Goal: Complete application form

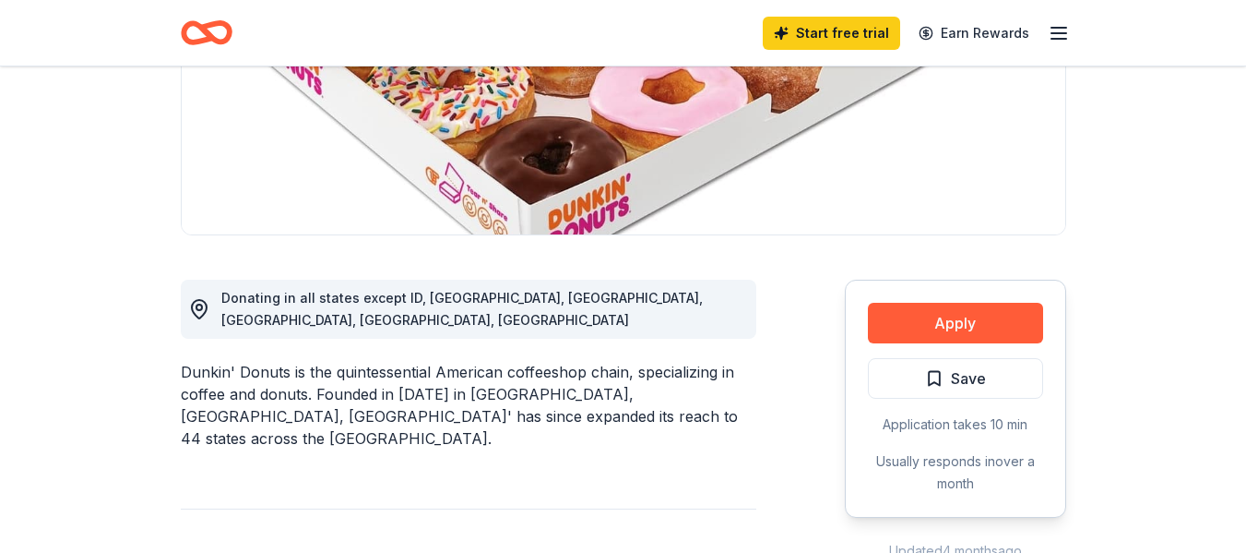
scroll to position [327, 0]
click at [670, 403] on div "Dunkin' Donuts is the quintessential American coffeeshop chain, specializing in…" at bounding box center [469, 404] width 576 height 89
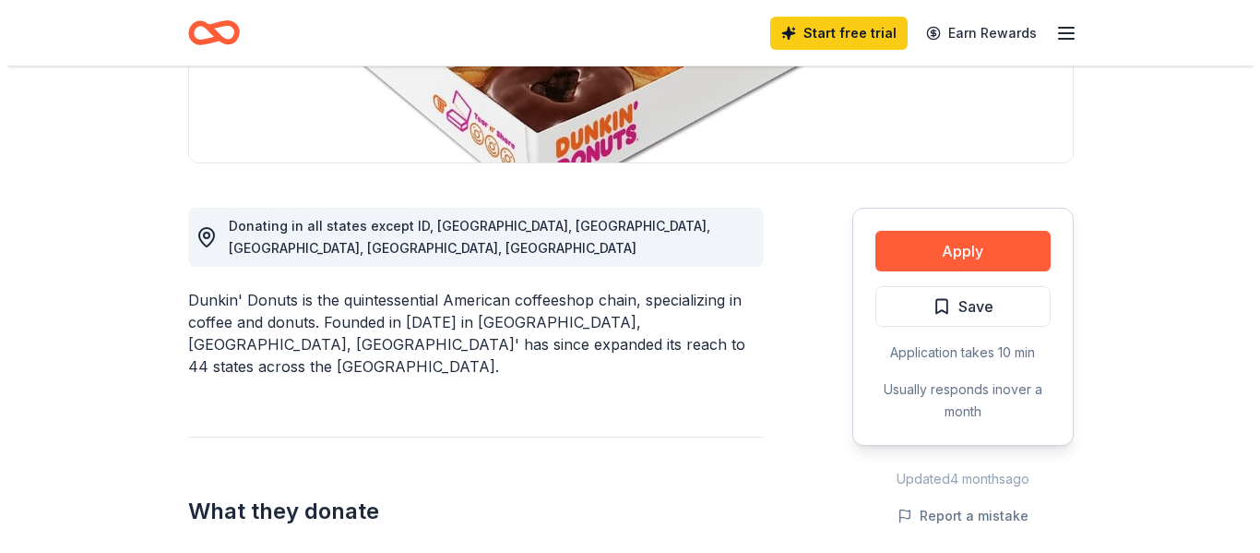
scroll to position [399, 0]
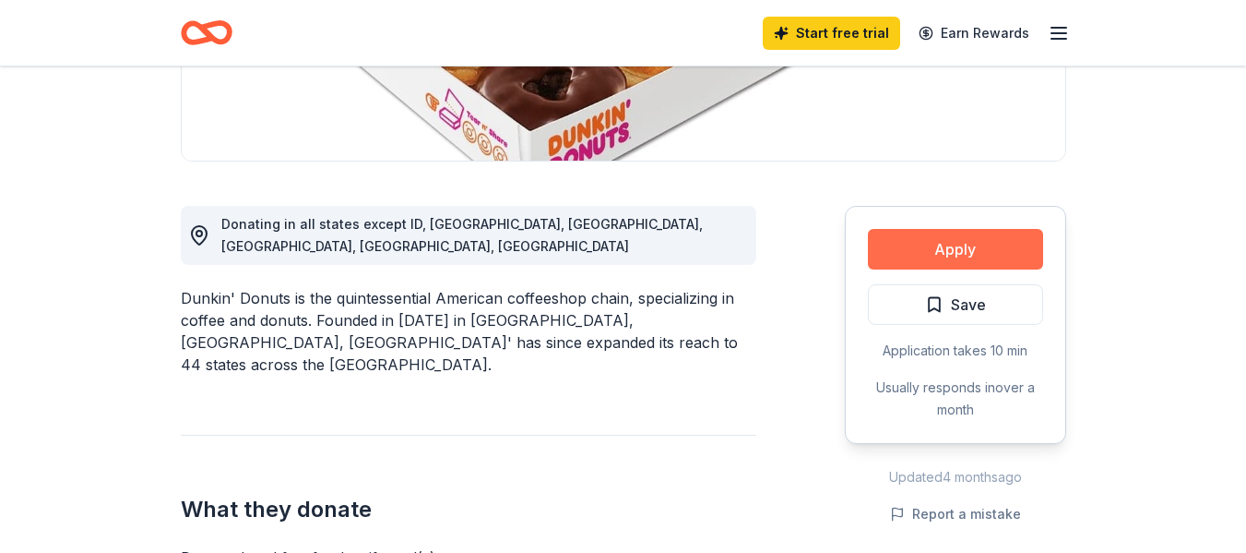
click at [936, 268] on button "Apply" at bounding box center [955, 249] width 175 height 41
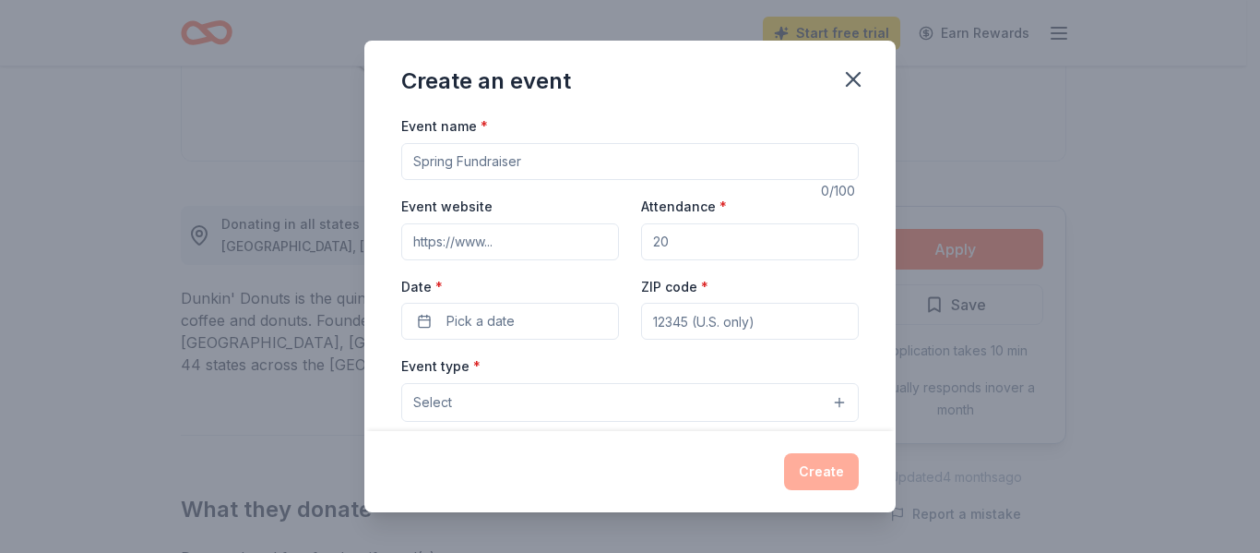
drag, startPoint x: 539, startPoint y: 167, endPoint x: 382, endPoint y: 168, distance: 156.8
click at [382, 168] on div "Event name * 0 /100 Event website Attendance * Date * Pick a date ZIP code * Ev…" at bounding box center [629, 272] width 531 height 316
type input "Student Visionaries of the Year Campaign"
click at [701, 234] on input "Attendance *" at bounding box center [750, 241] width 218 height 37
type input "50"
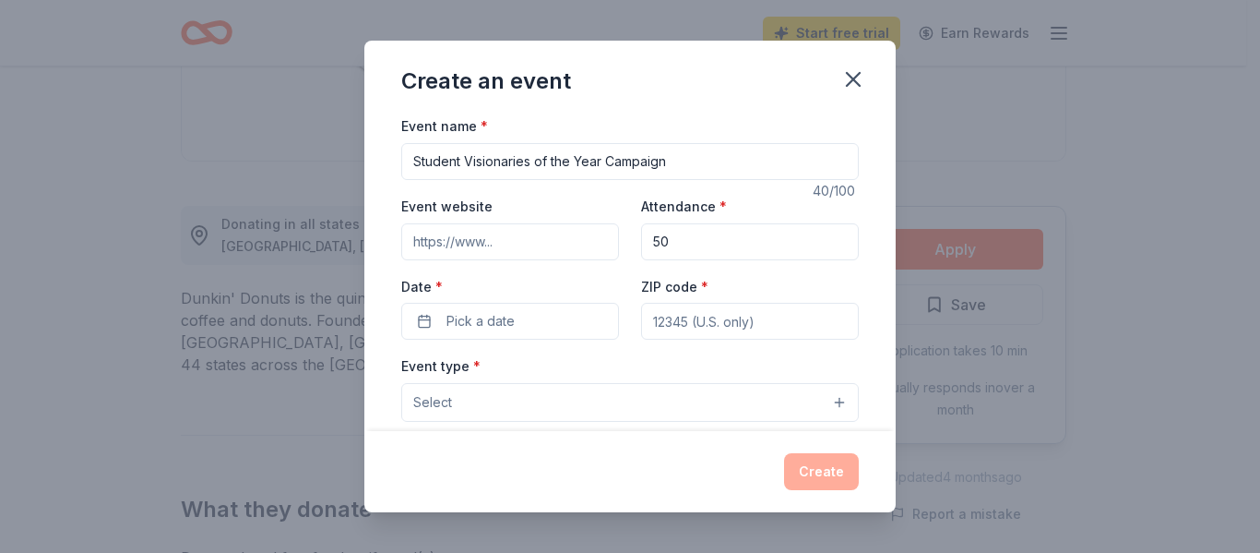
click at [460, 252] on input "Event website" at bounding box center [510, 241] width 218 height 37
paste input "[URL][DOMAIN_NAME]"
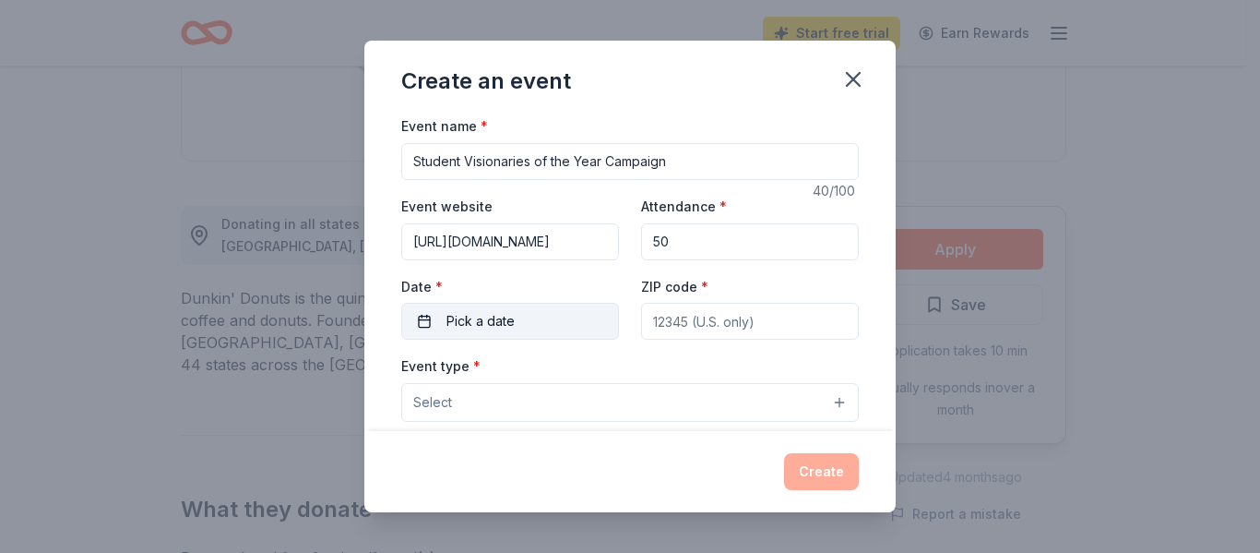
type input "[URL][DOMAIN_NAME]"
click at [464, 317] on span "Pick a date" at bounding box center [481, 321] width 68 height 22
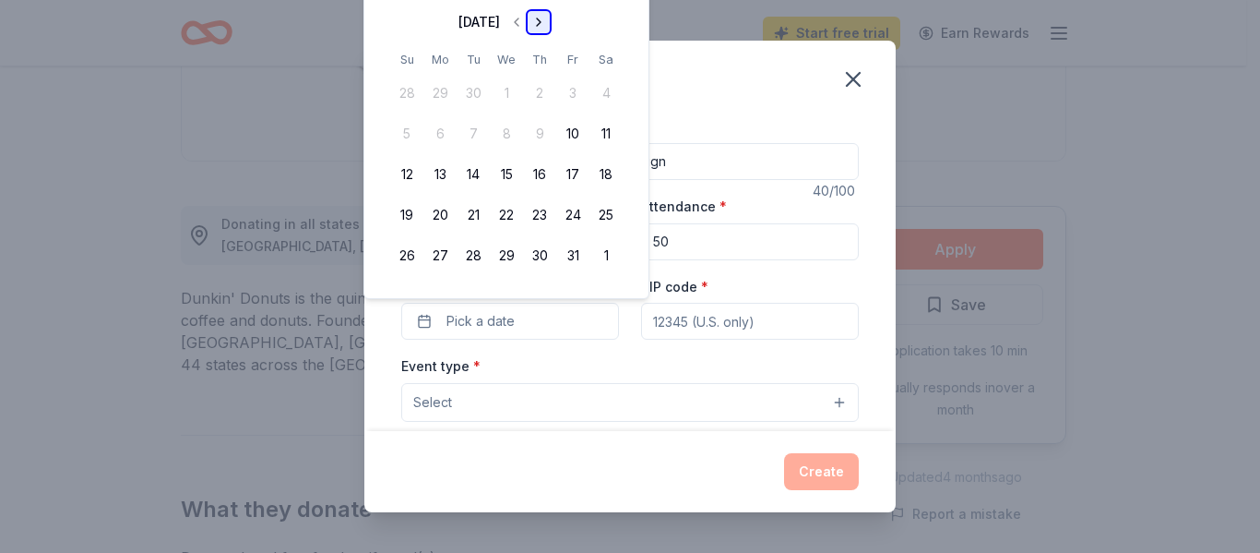
click at [552, 31] on button "Go to next month" at bounding box center [539, 22] width 26 height 26
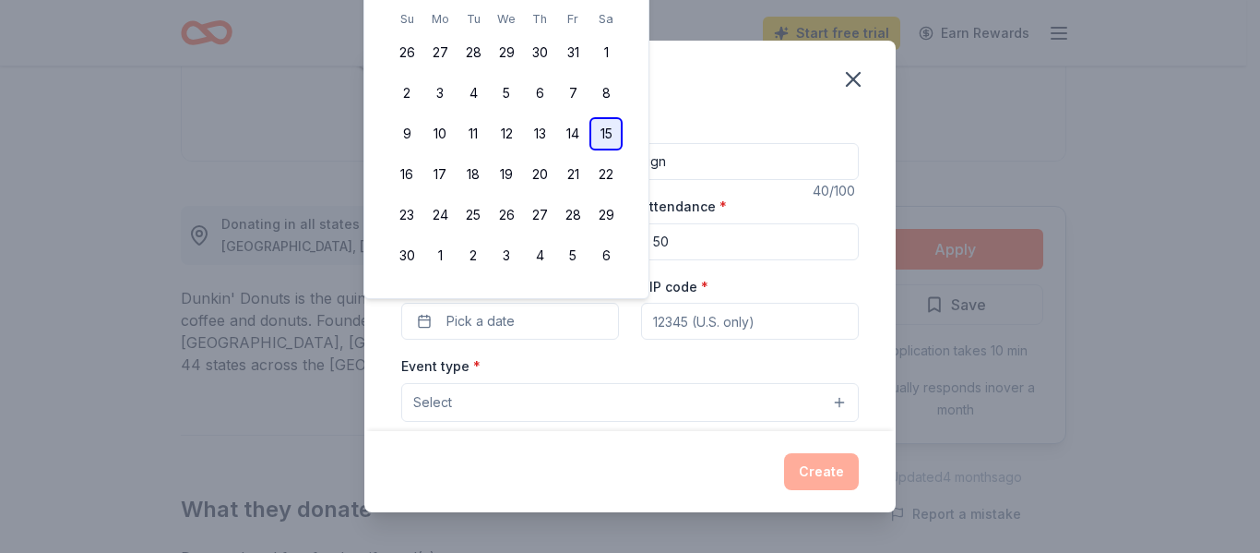
click at [603, 134] on button "15" at bounding box center [606, 133] width 33 height 33
click at [696, 326] on input "ZIP code *" at bounding box center [750, 321] width 218 height 37
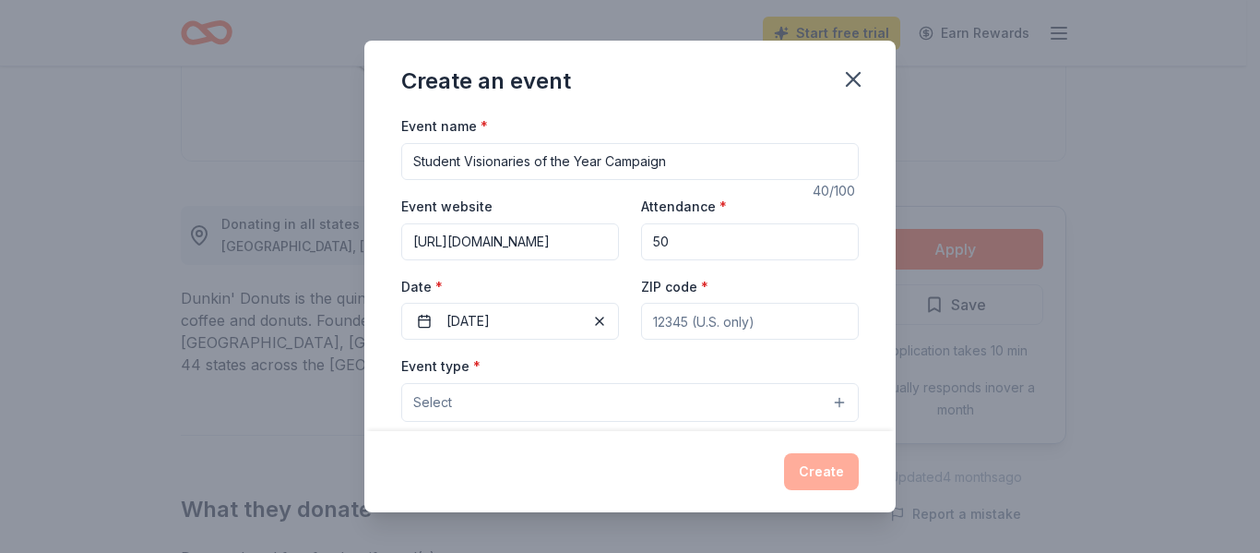
type input "33618"
type input "[STREET_ADDRESS]"
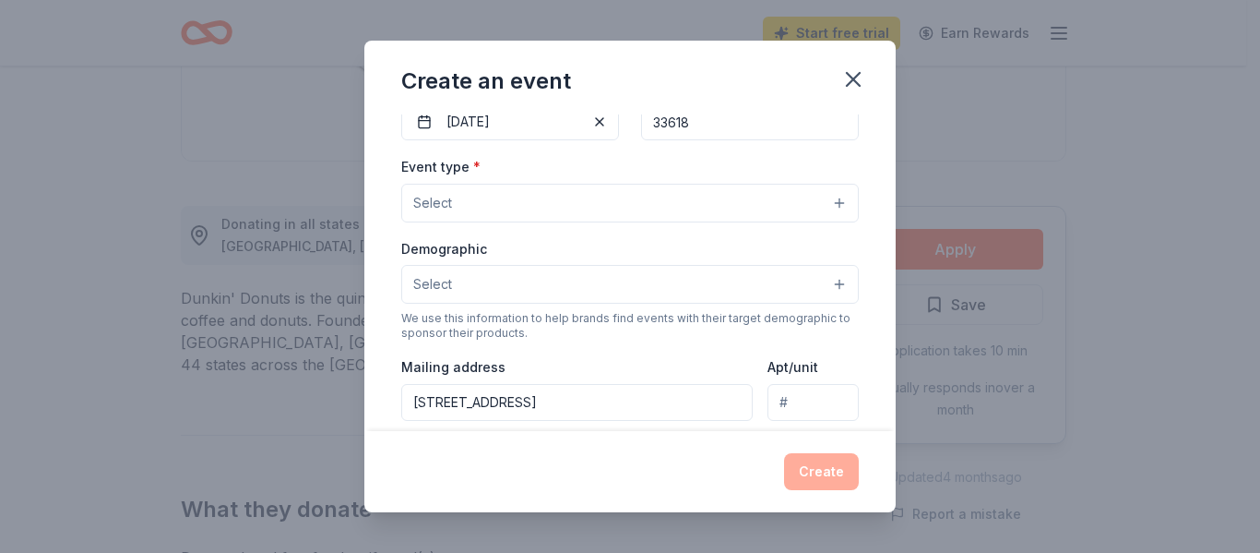
click at [490, 206] on button "Select" at bounding box center [630, 203] width 458 height 39
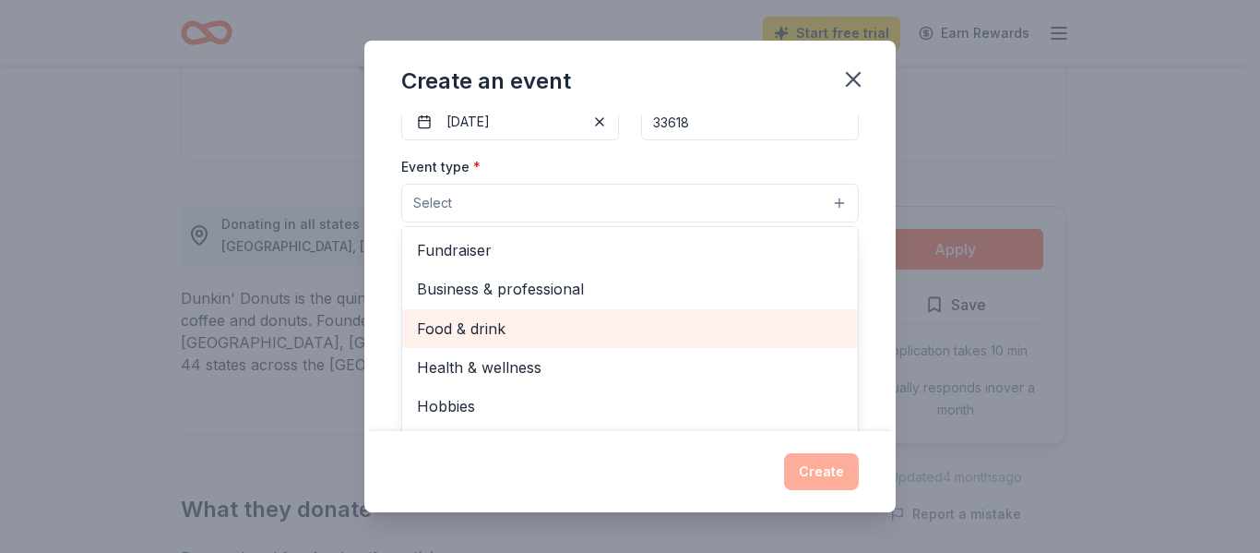
click at [480, 324] on span "Food & drink" at bounding box center [630, 328] width 426 height 24
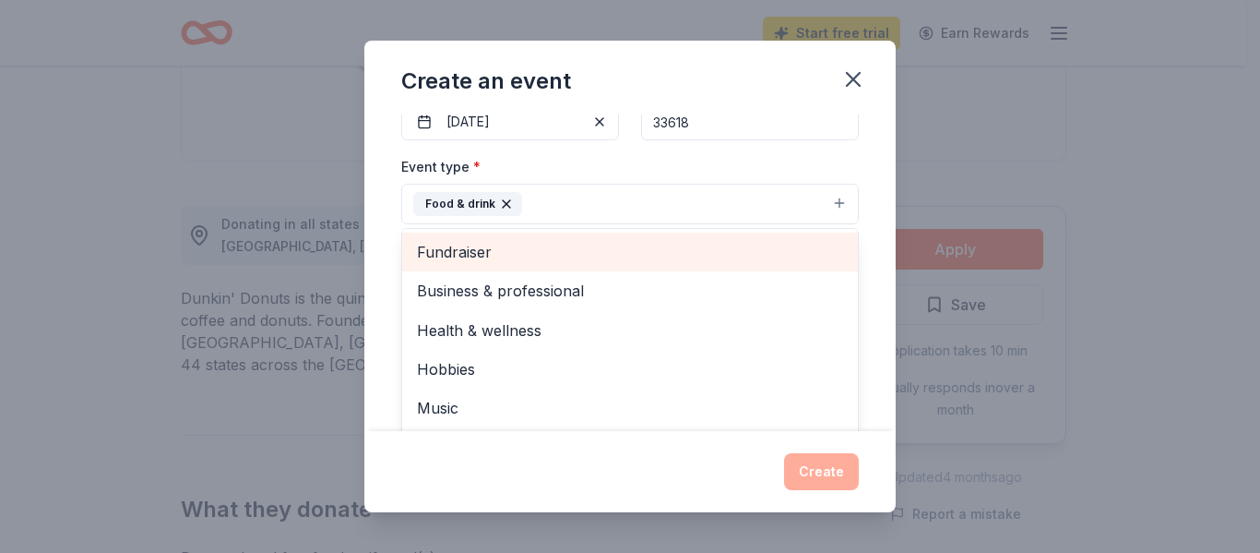
click at [480, 252] on span "Fundraiser" at bounding box center [630, 252] width 426 height 24
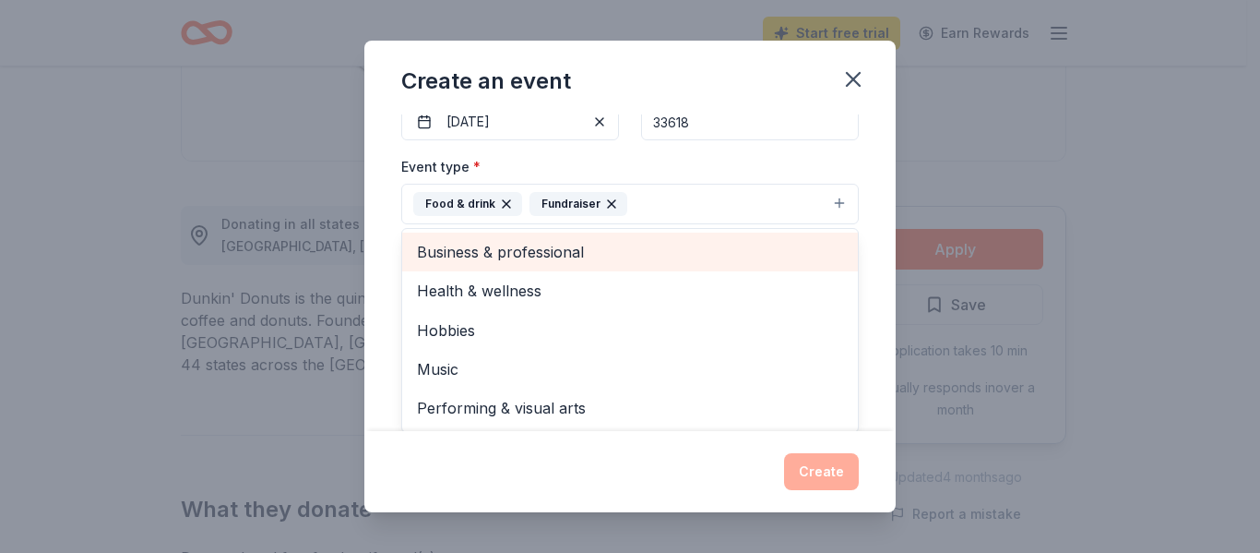
click at [491, 262] on span "Business & professional" at bounding box center [630, 252] width 426 height 24
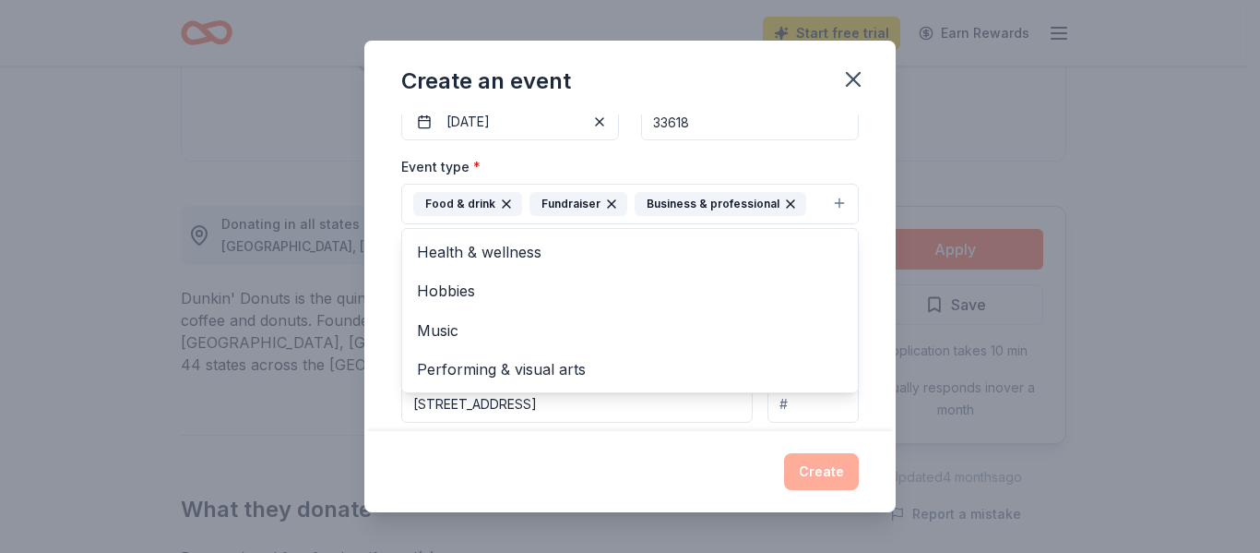
click at [389, 377] on div "Event name * Student Visionaries of the Year Campaign 40 /100 Event website [UR…" at bounding box center [629, 272] width 531 height 316
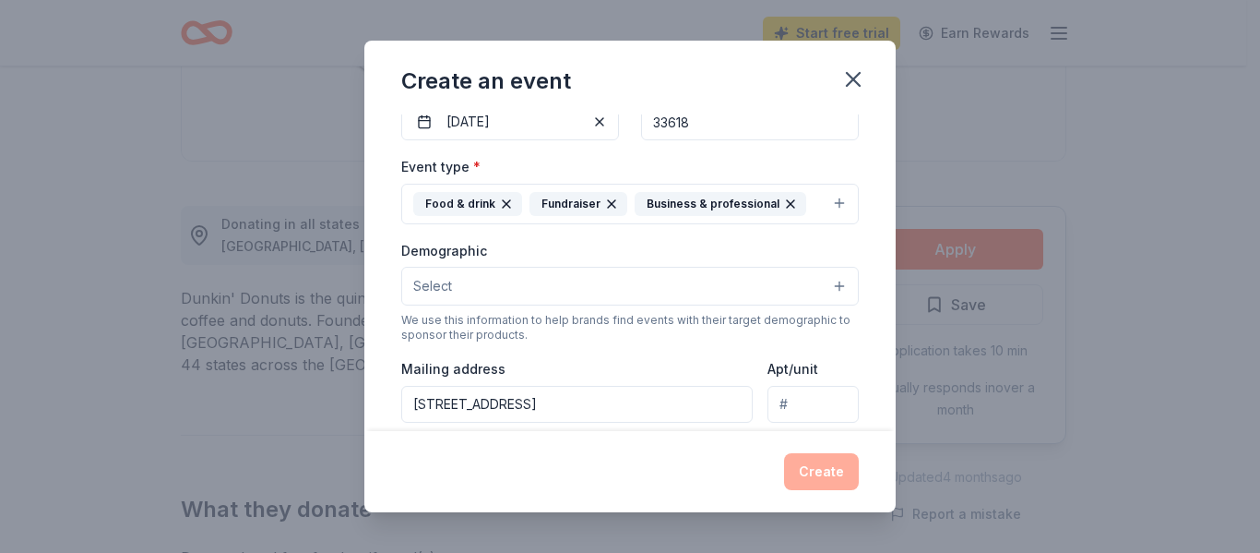
click at [469, 274] on button "Select" at bounding box center [630, 286] width 458 height 39
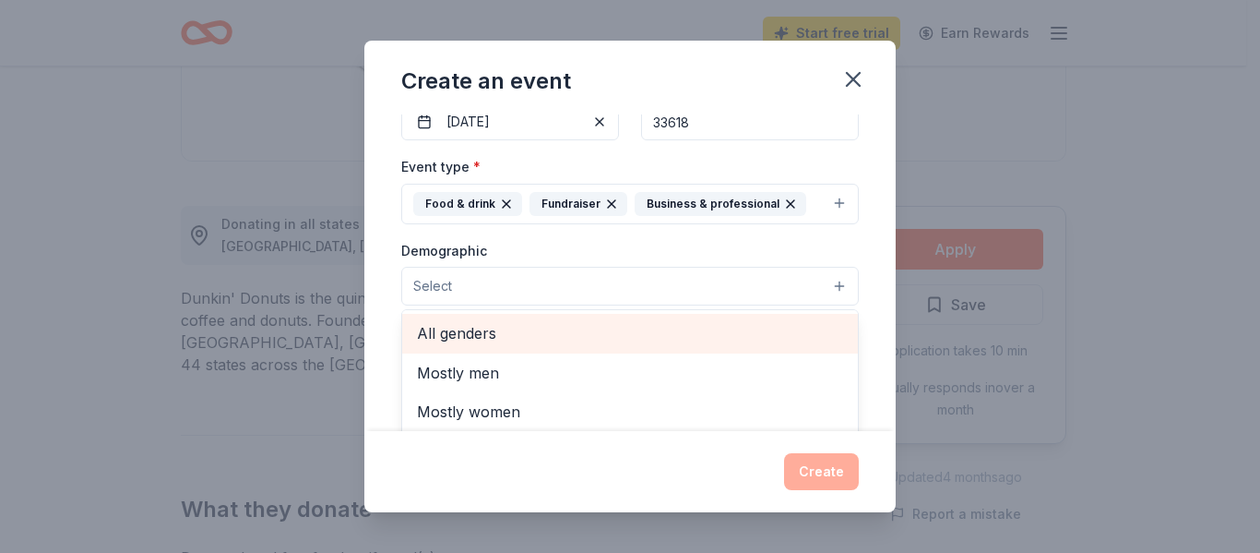
click at [482, 346] on div "All genders" at bounding box center [630, 333] width 456 height 39
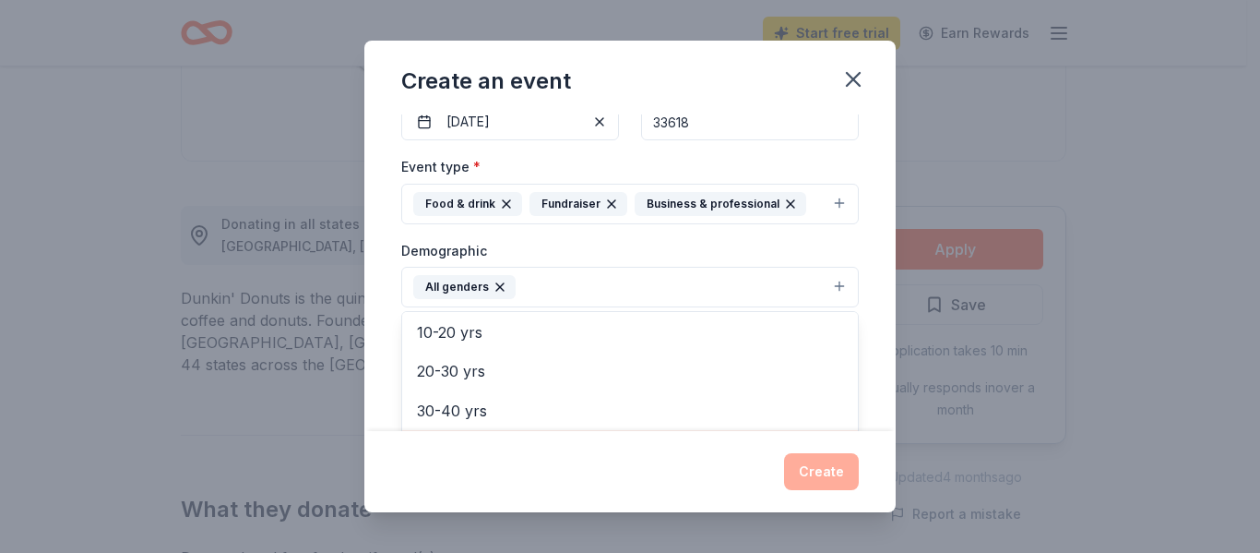
scroll to position [159, 0]
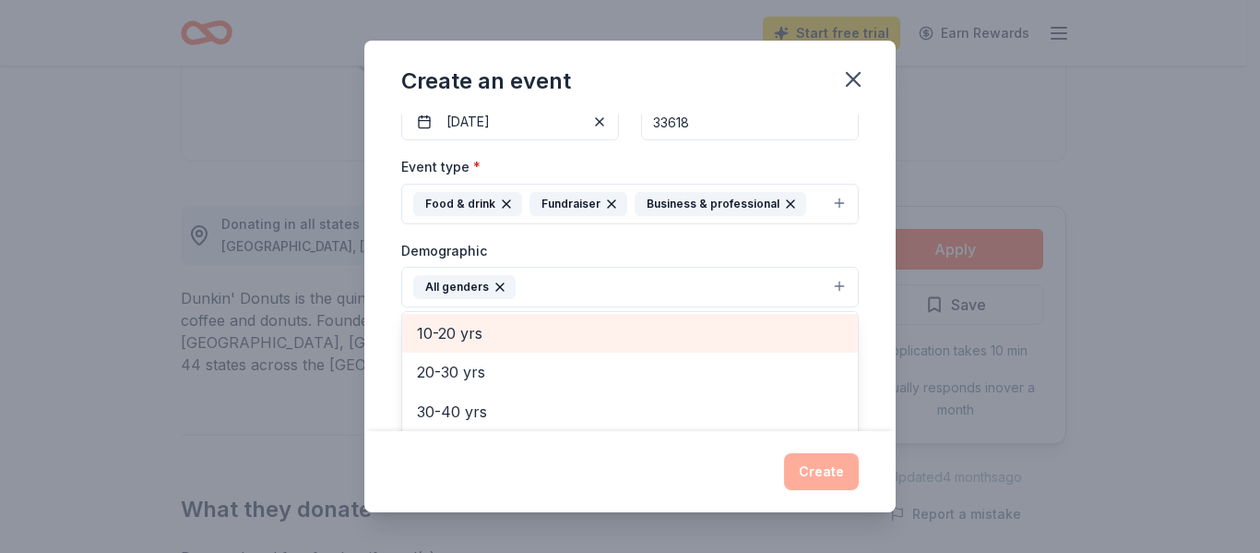
click at [464, 329] on span "10-20 yrs" at bounding box center [630, 333] width 426 height 24
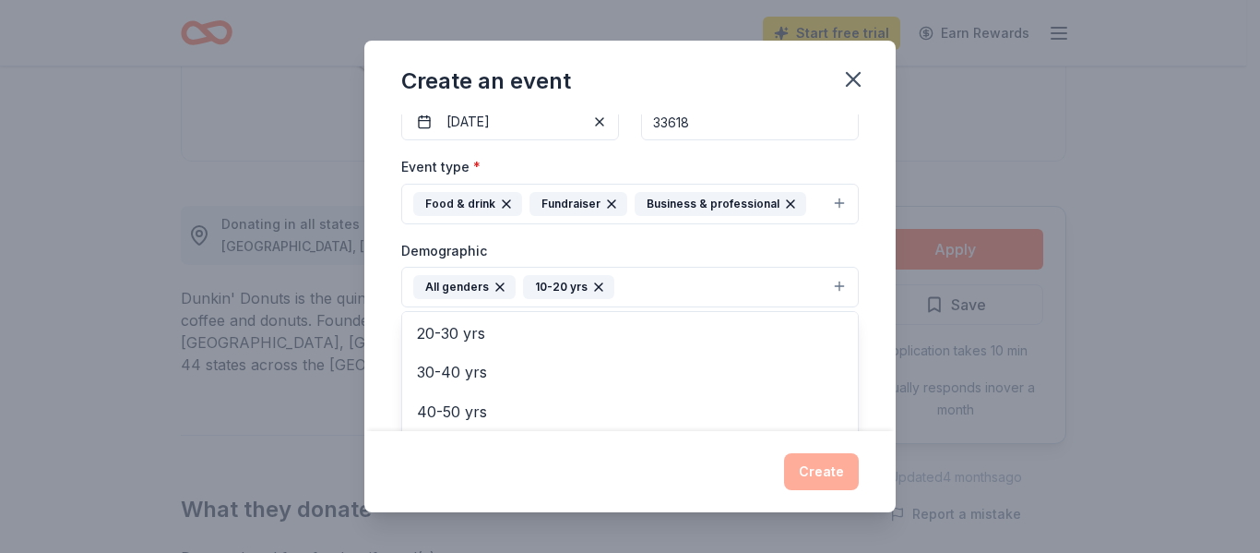
click at [653, 483] on div "Create an event Event name * Student Visionaries of the Year Campaign 40 /100 E…" at bounding box center [629, 276] width 531 height 471
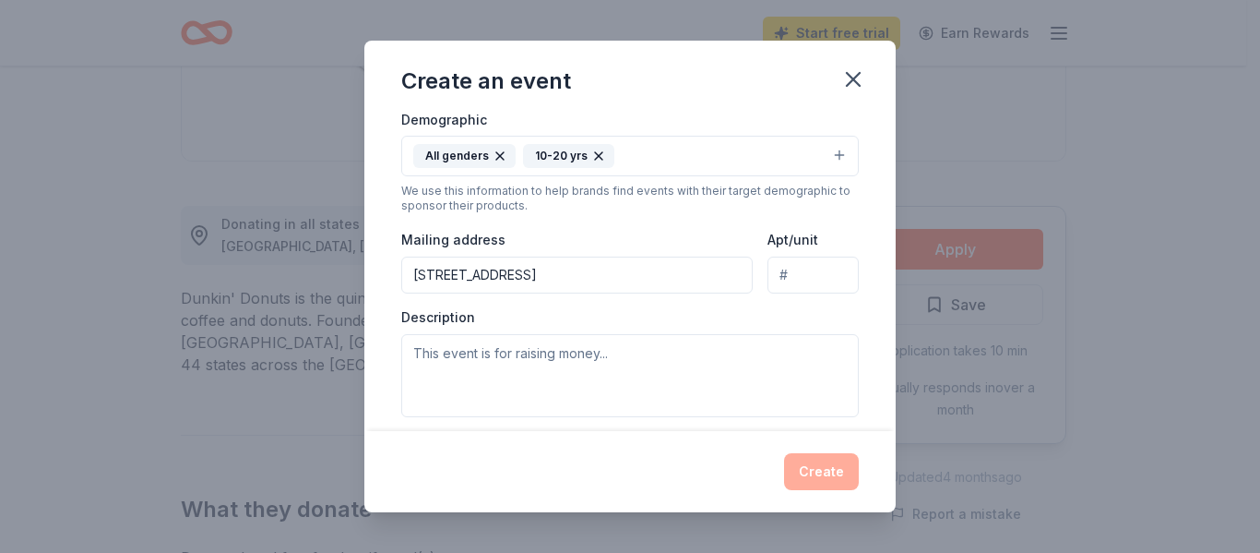
scroll to position [331, 0]
click at [784, 277] on input "Apt/unit" at bounding box center [813, 274] width 91 height 37
drag, startPoint x: 547, startPoint y: 273, endPoint x: 341, endPoint y: 284, distance: 206.0
click at [341, 284] on div "Create an event Event name * Student Visionaries of the Year Campaign 40 /100 E…" at bounding box center [630, 276] width 1260 height 553
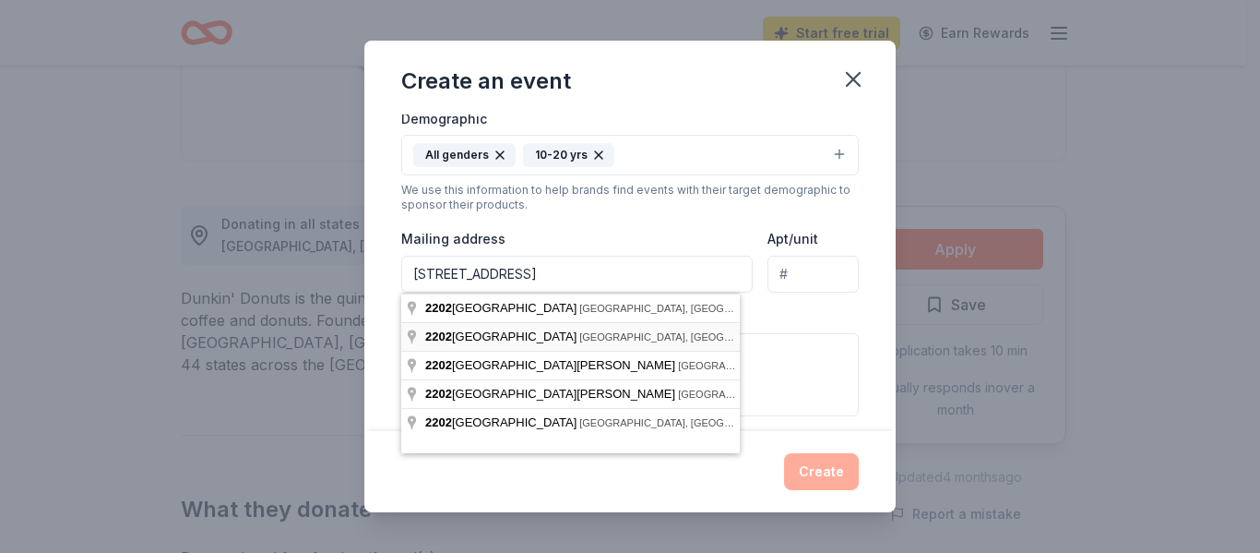
type input "[STREET_ADDRESS]"
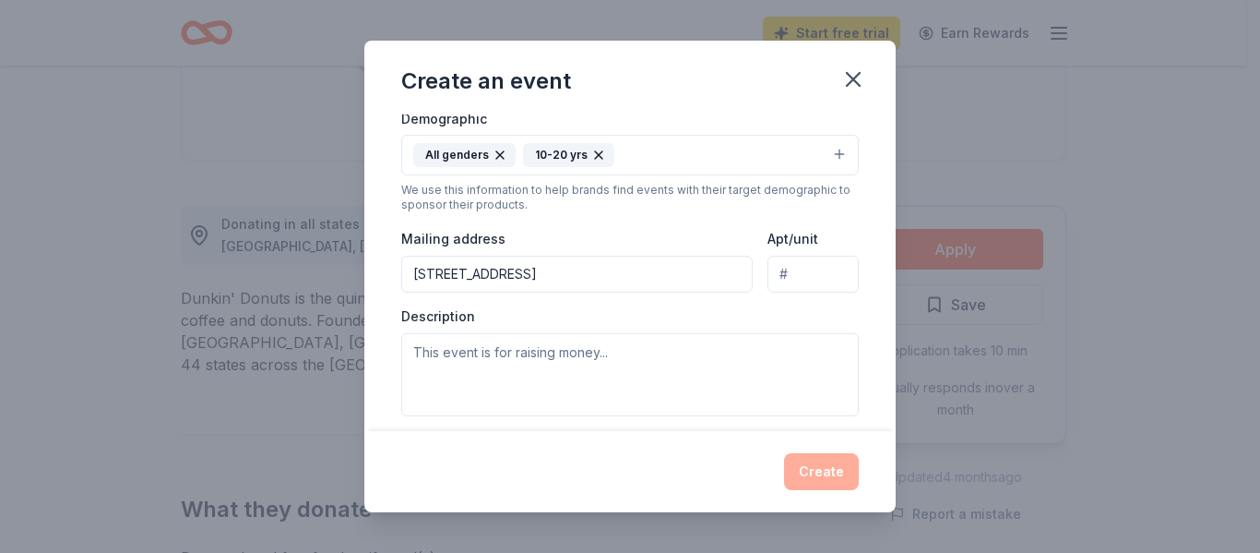
click at [797, 275] on input "Apt/unit" at bounding box center [813, 274] width 91 height 37
type input "219"
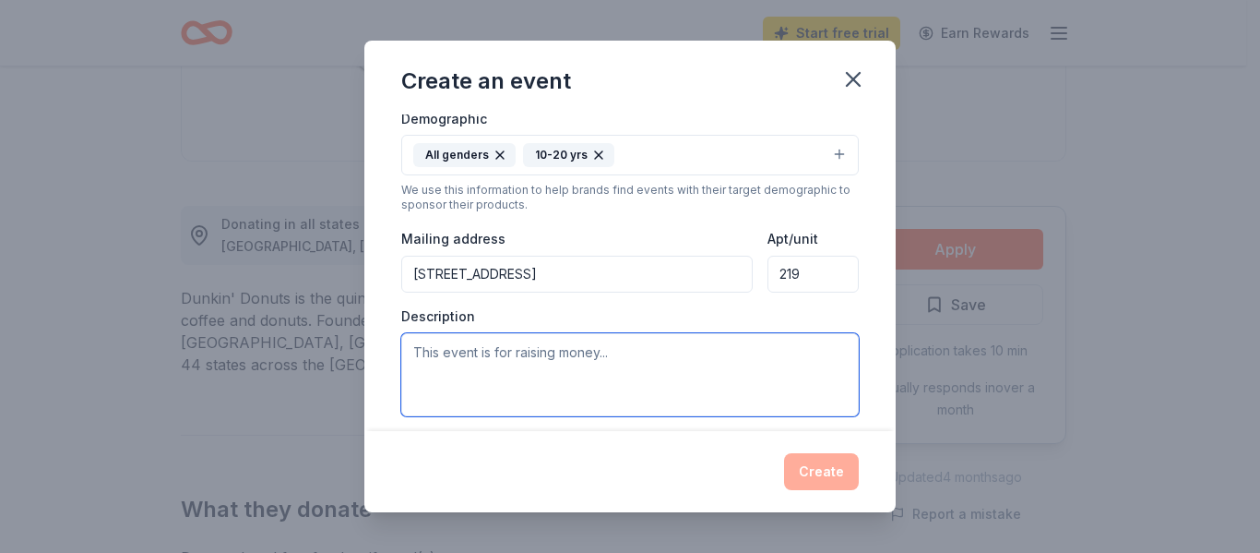
click at [568, 362] on textarea at bounding box center [630, 374] width 458 height 83
paste textarea "Lore 2-ipsu dolorsitam con adipiscinge seddoeiusm temporin utla etdolo magnaali…"
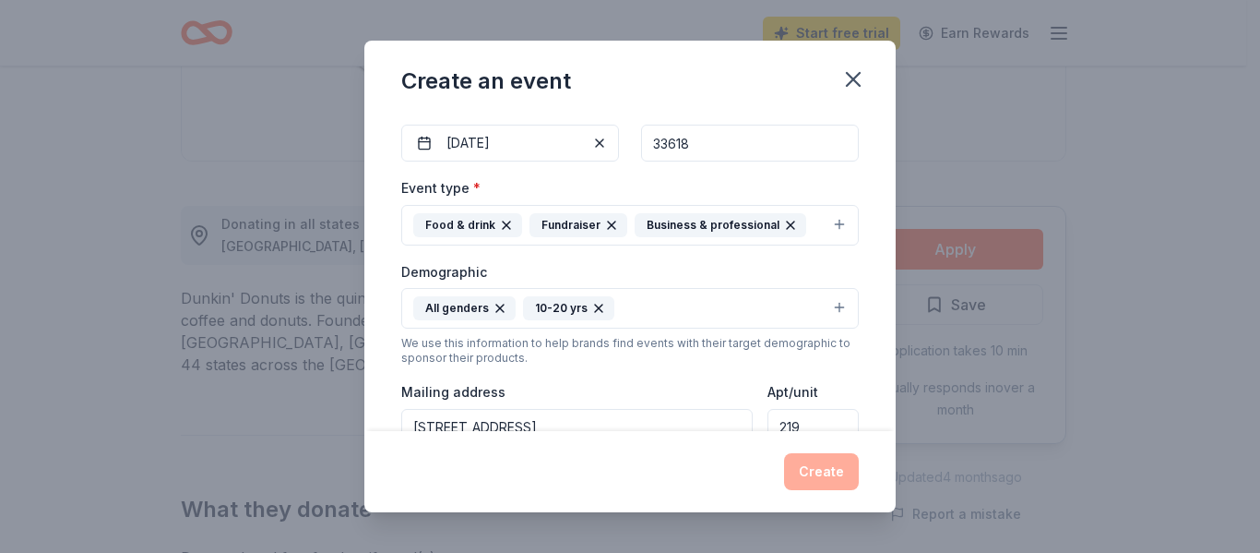
scroll to position [502, 0]
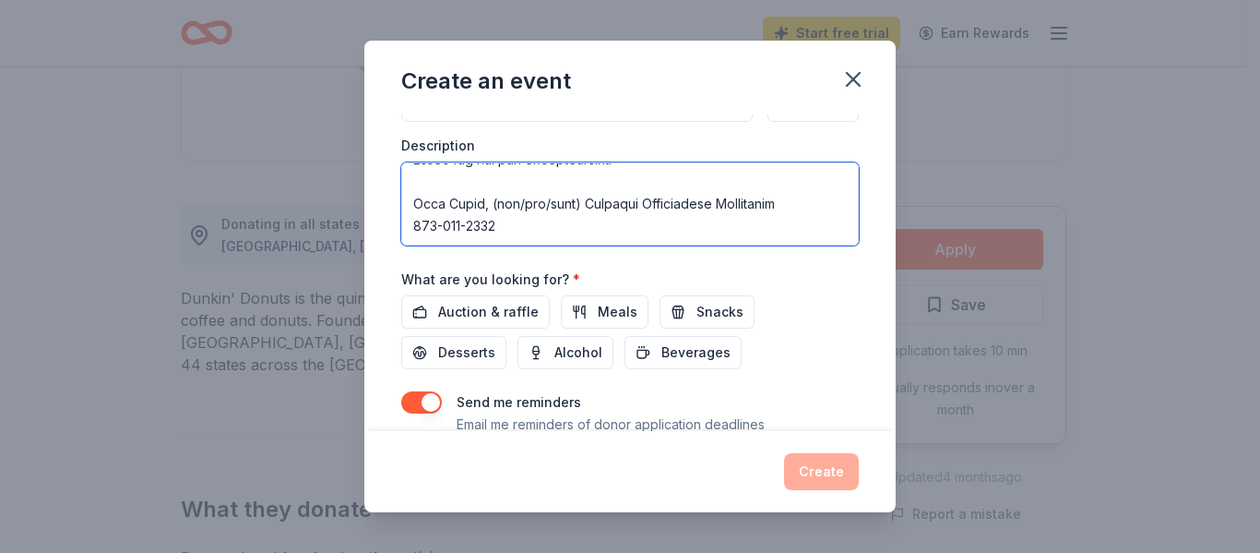
drag, startPoint x: 515, startPoint y: 216, endPoint x: 416, endPoint y: 208, distance: 99.1
click at [416, 208] on textarea at bounding box center [630, 203] width 458 height 83
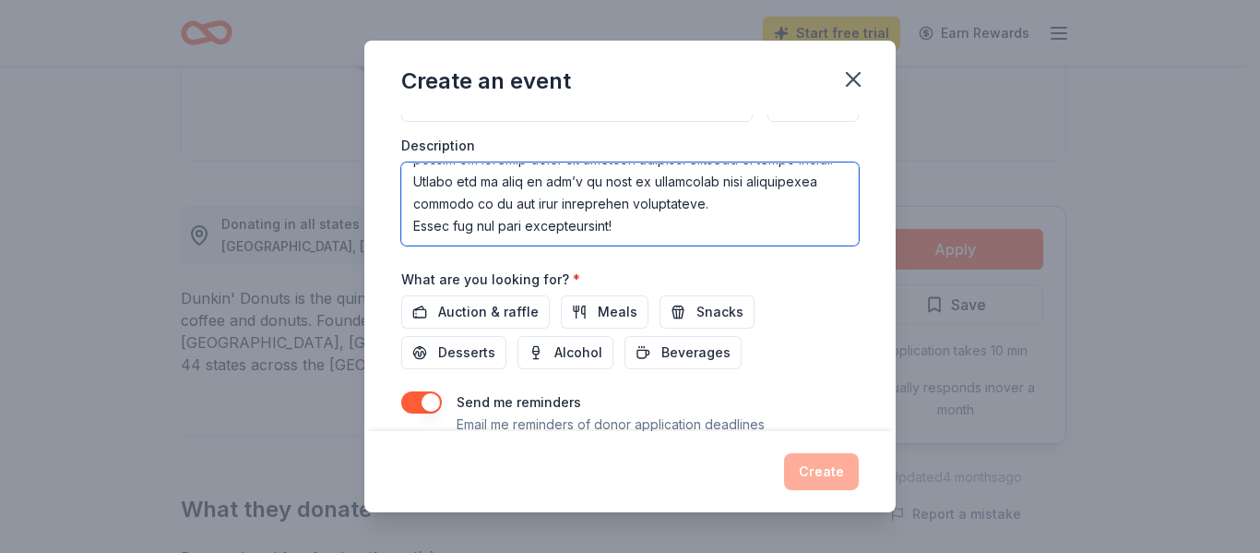
scroll to position [399, 0]
type textarea "Lore 2-ipsu dolorsitam con adipiscinge seddoeiusm temporin utla etdolo magnaali…"
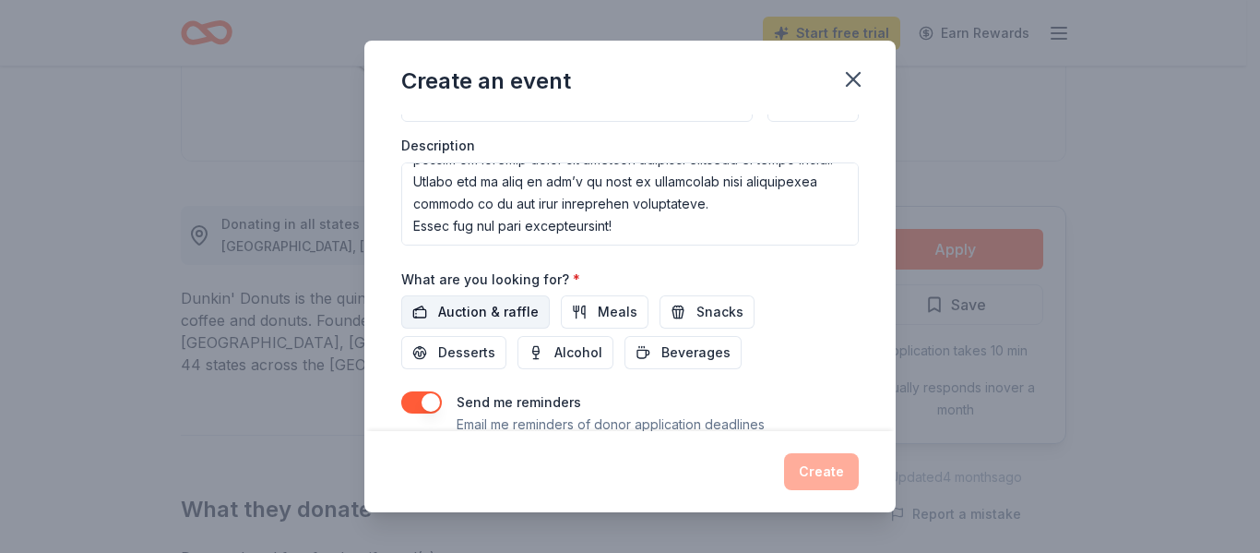
click at [474, 300] on button "Auction & raffle" at bounding box center [475, 311] width 149 height 33
click at [822, 476] on button "Create" at bounding box center [821, 471] width 75 height 37
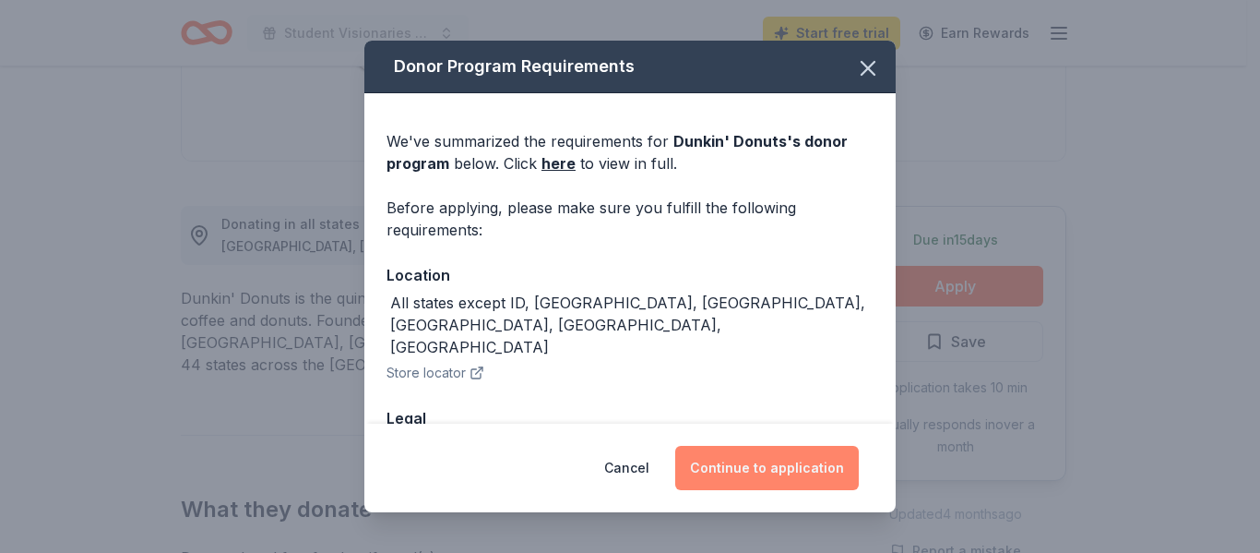
click at [705, 482] on button "Continue to application" at bounding box center [767, 468] width 184 height 44
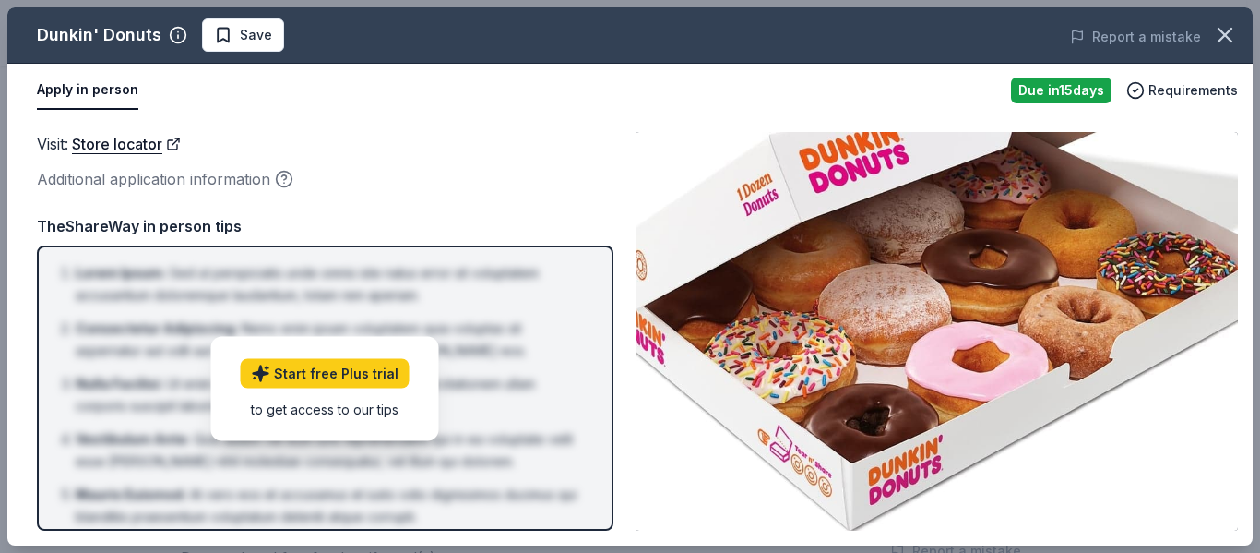
click at [1049, 78] on div "Due [DATE]" at bounding box center [1061, 90] width 101 height 26
click at [101, 83] on button "Apply in person" at bounding box center [87, 90] width 101 height 39
